Goal: Find specific page/section: Find specific page/section

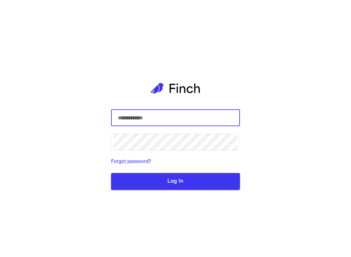
click at [221, 114] on input "text" at bounding box center [176, 118] width 124 height 18
click at [0, 257] on com-1password-button at bounding box center [0, 257] width 0 height 0
type input "**********"
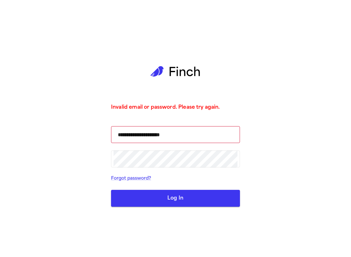
click at [174, 197] on button "Log In" at bounding box center [175, 198] width 129 height 17
click at [179, 201] on button "Log In" at bounding box center [175, 198] width 129 height 17
click at [181, 71] on icon at bounding box center [175, 71] width 50 height 42
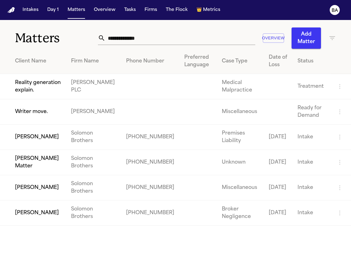
click at [28, 146] on td "Julie Dickson" at bounding box center [33, 137] width 66 height 25
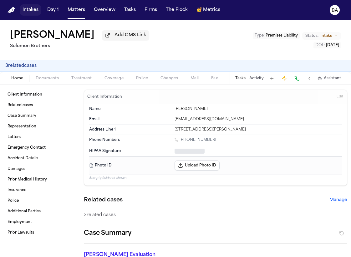
click at [29, 11] on button "Intakes" at bounding box center [30, 9] width 21 height 11
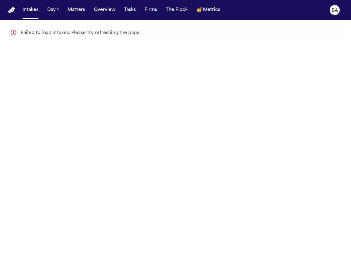
click at [86, 63] on main "Failed to load intakes. Please try refreshing the page." at bounding box center [175, 138] width 351 height 237
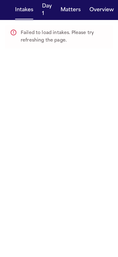
click at [93, 101] on main "Failed to load intakes. Please try refreshing the page." at bounding box center [59, 138] width 118 height 237
click at [94, 114] on main "Failed to load intakes. Please try refreshing the page." at bounding box center [59, 138] width 118 height 237
